Goal: Contribute content: Add original content to the website for others to see

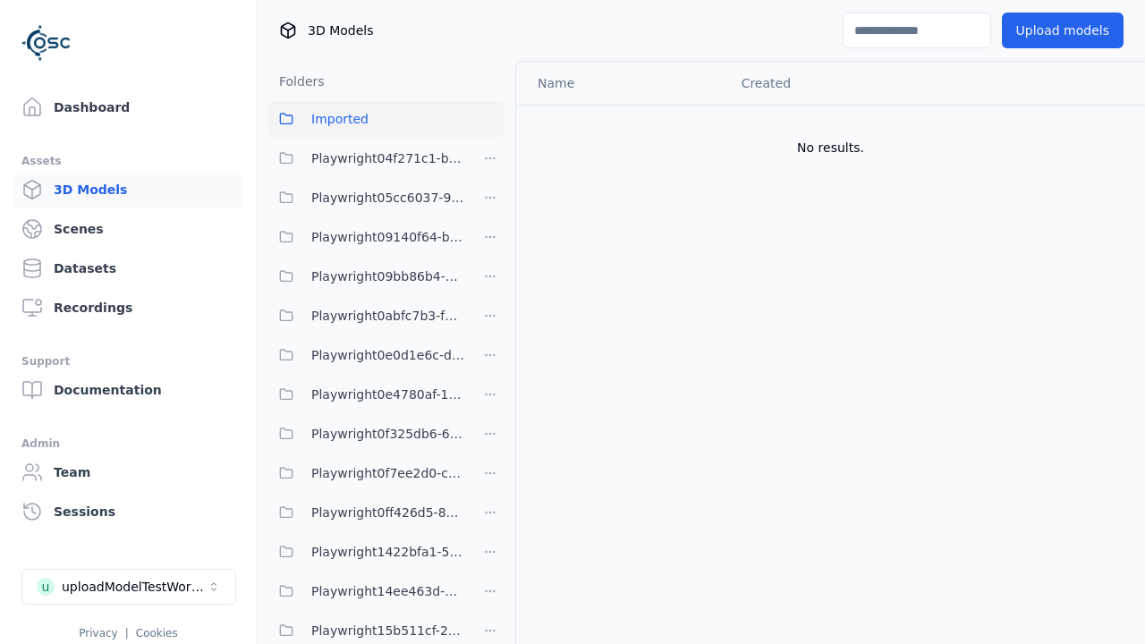
scroll to position [2322, 0]
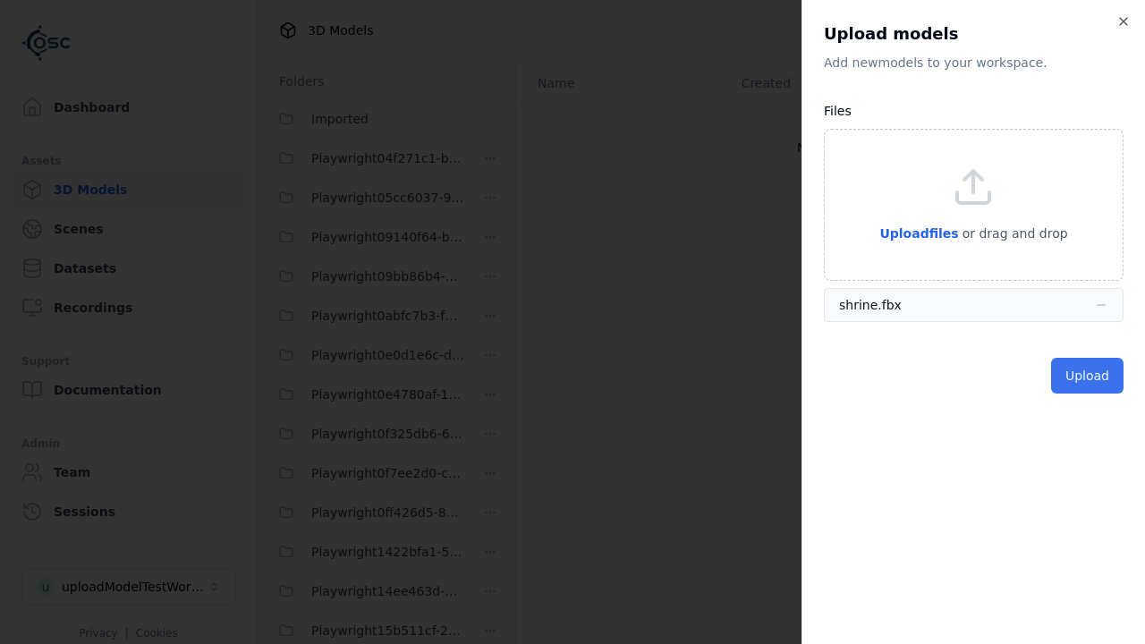
click at [1089, 376] on button "Upload" at bounding box center [1087, 376] width 72 height 36
